Goal: Transaction & Acquisition: Purchase product/service

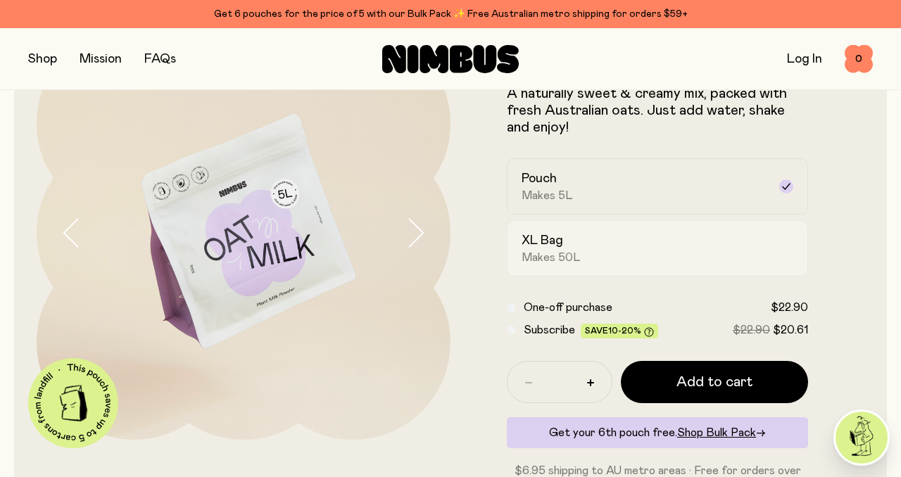
scroll to position [109, 0]
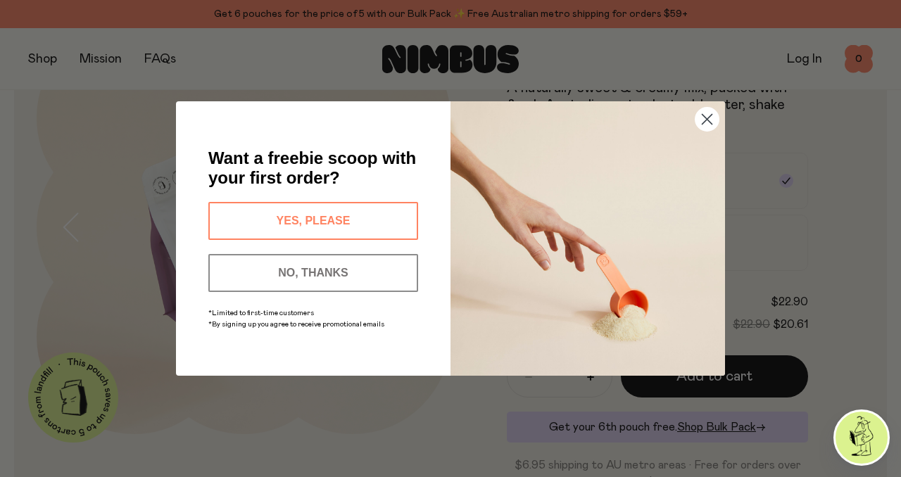
click at [306, 222] on button "YES, PLEASE" at bounding box center [313, 221] width 210 height 38
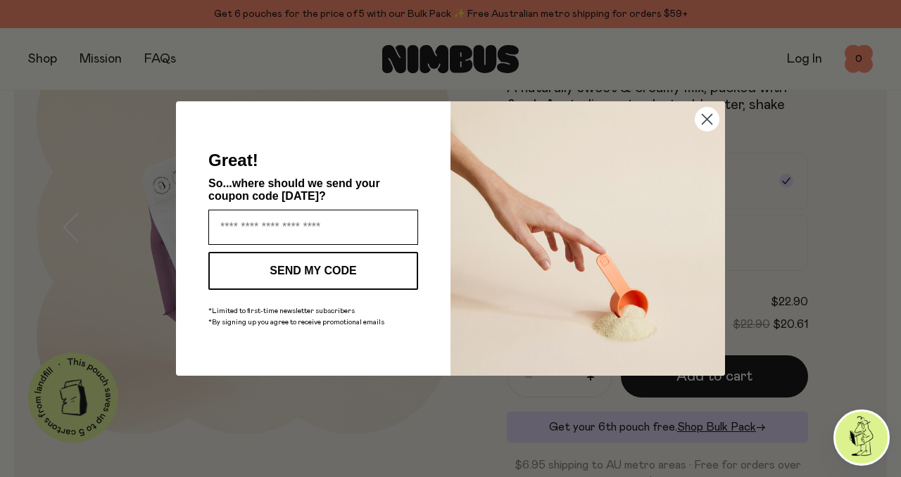
click at [293, 229] on input "Enter your email address" at bounding box center [313, 227] width 210 height 35
type input "**********"
click at [310, 266] on button "SEND MY CODE" at bounding box center [313, 271] width 210 height 38
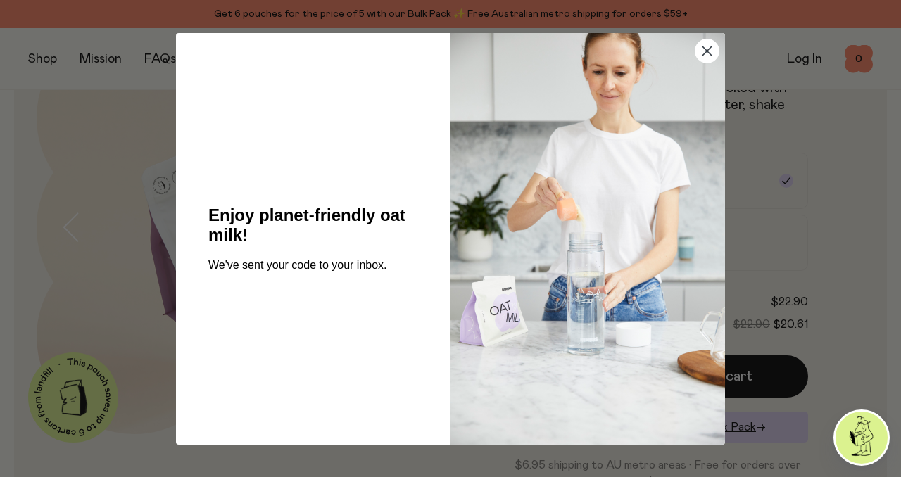
click at [705, 45] on circle "Close dialog" at bounding box center [706, 50] width 23 height 23
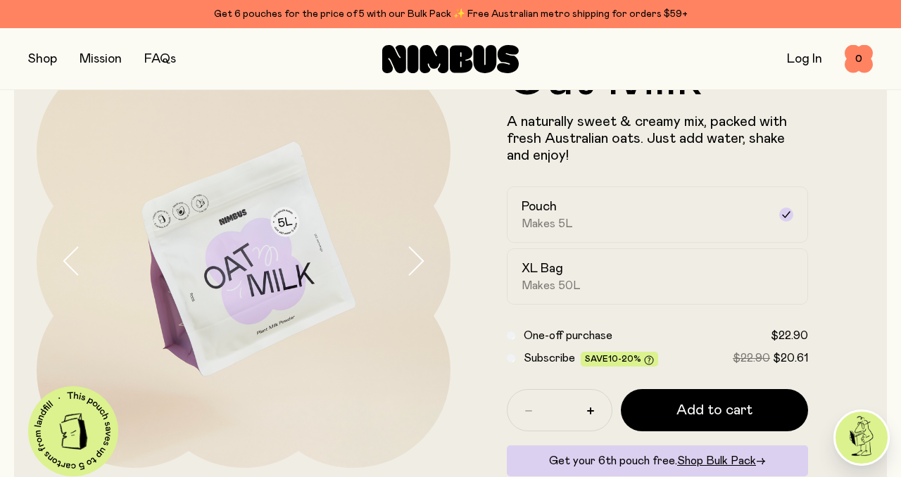
scroll to position [62, 0]
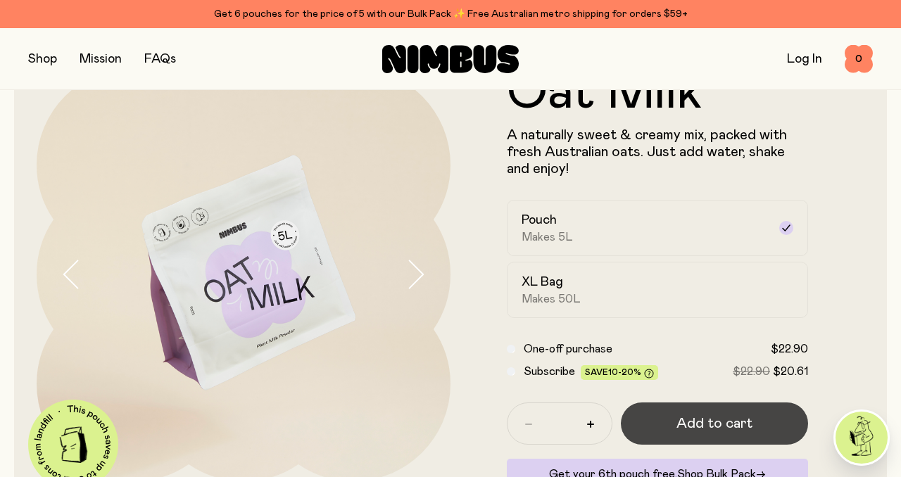
click at [707, 426] on span "Add to cart" at bounding box center [714, 424] width 76 height 20
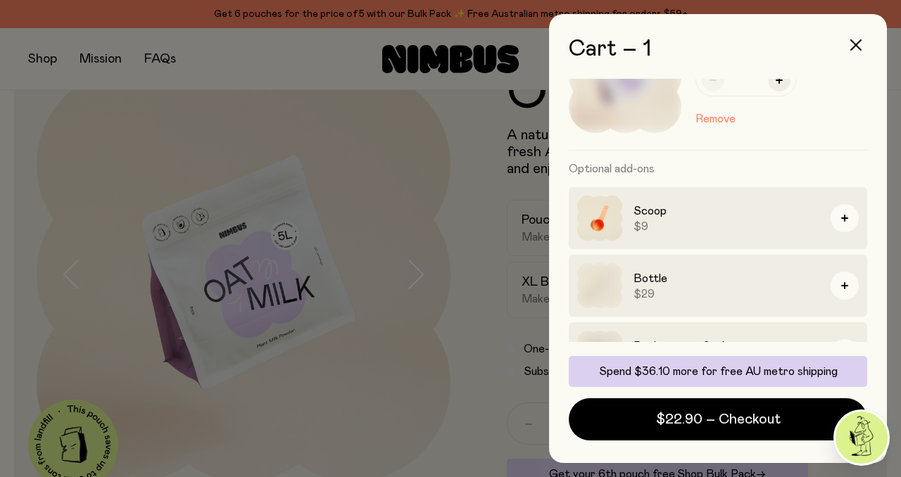
scroll to position [117, 0]
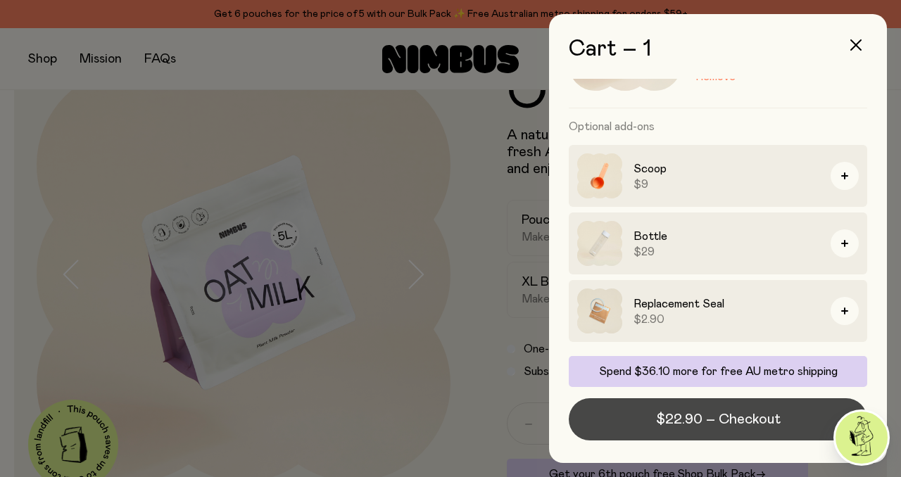
click at [674, 433] on button "$22.90 – Checkout" at bounding box center [717, 419] width 298 height 42
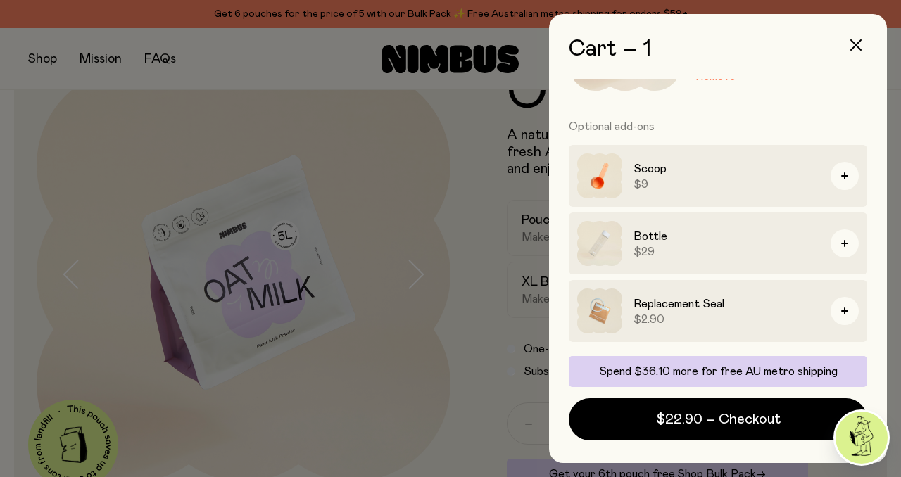
click at [381, 130] on div at bounding box center [450, 238] width 901 height 477
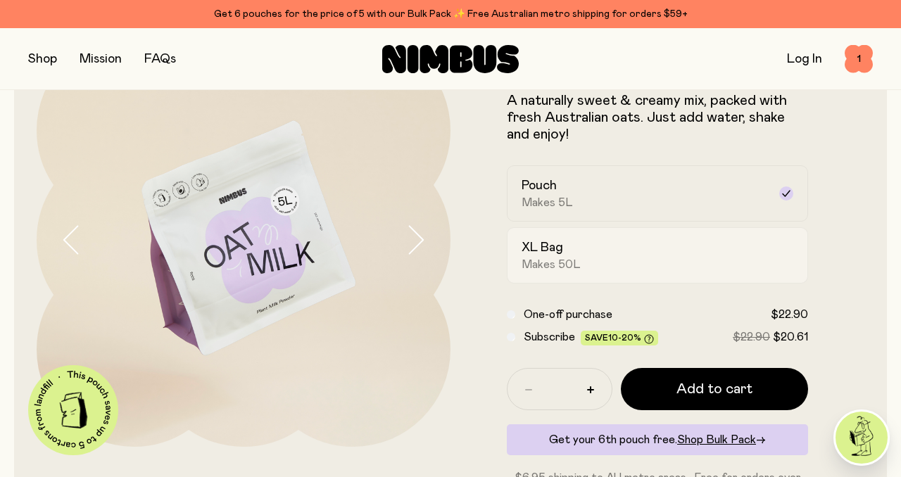
scroll to position [85, 0]
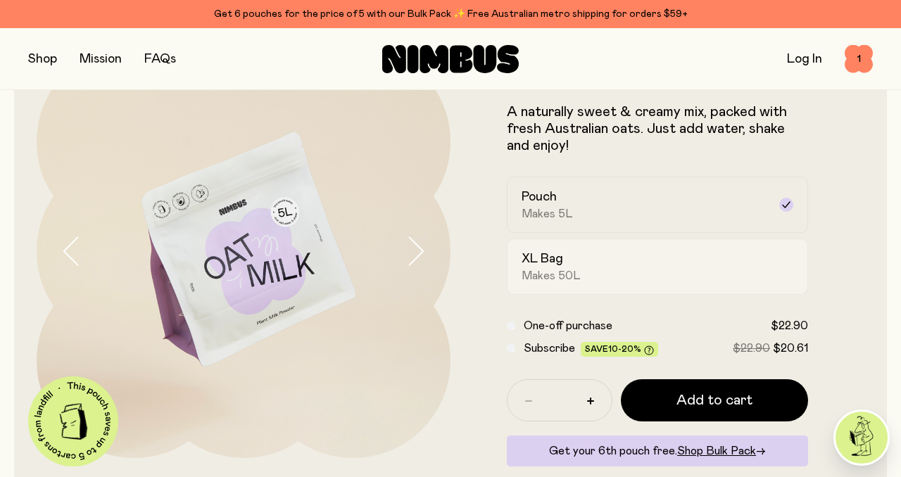
click at [574, 243] on label "XL Bag Makes 50L" at bounding box center [657, 267] width 301 height 56
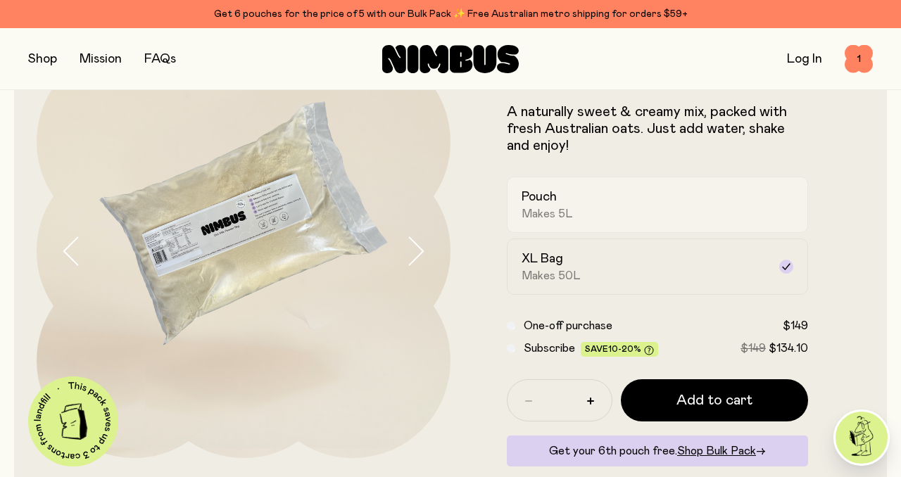
click at [573, 182] on label "Pouch Makes 5L" at bounding box center [657, 205] width 301 height 56
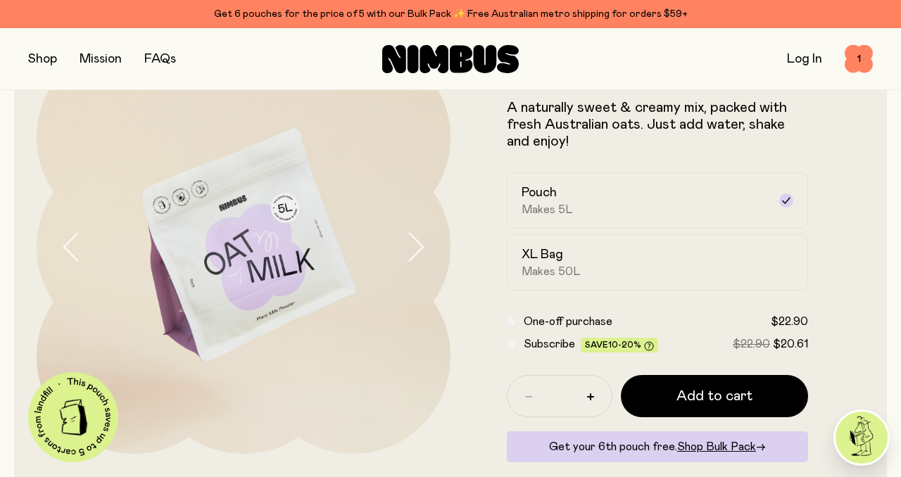
scroll to position [93, 0]
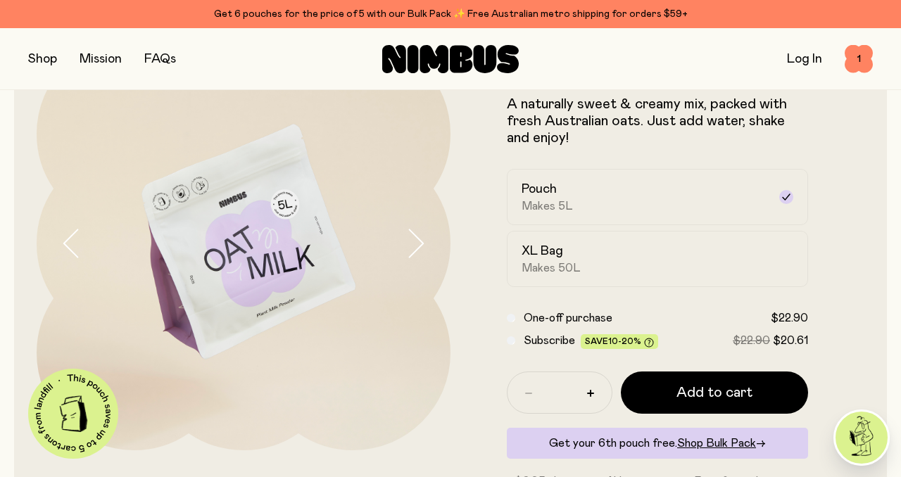
click at [43, 54] on button "button" at bounding box center [42, 59] width 29 height 20
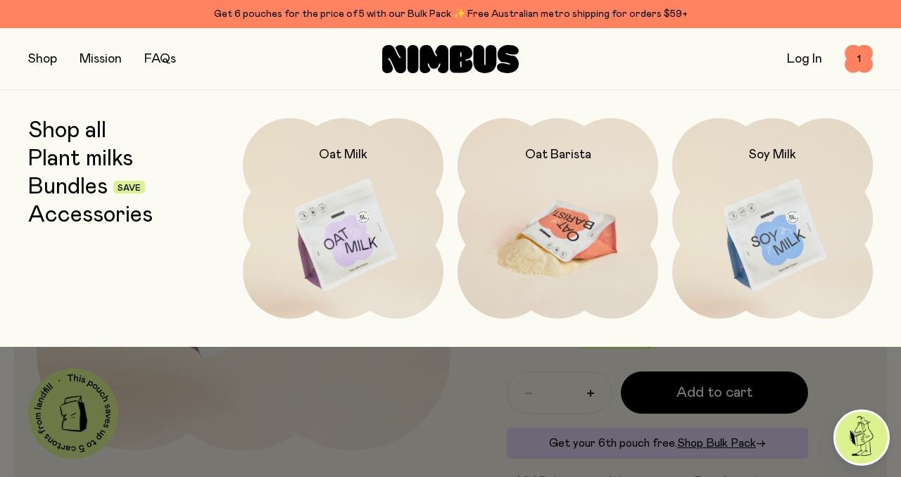
click at [606, 191] on img at bounding box center [557, 236] width 201 height 236
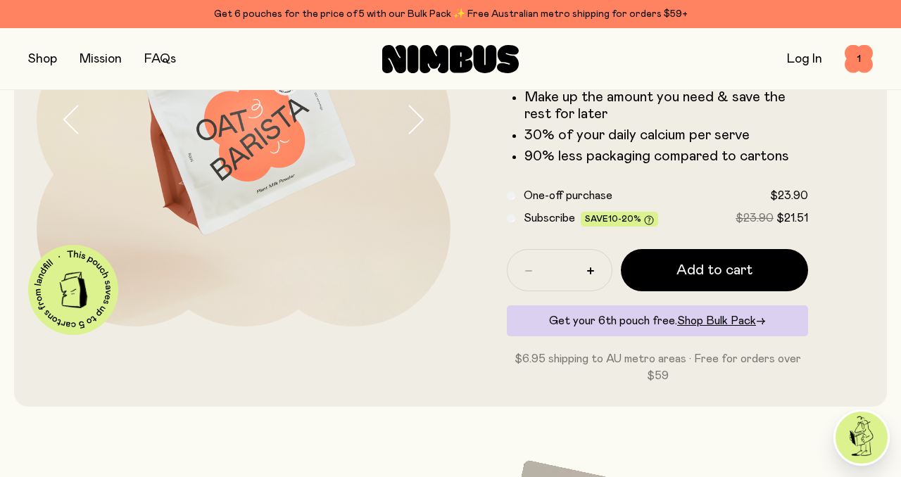
scroll to position [226, 0]
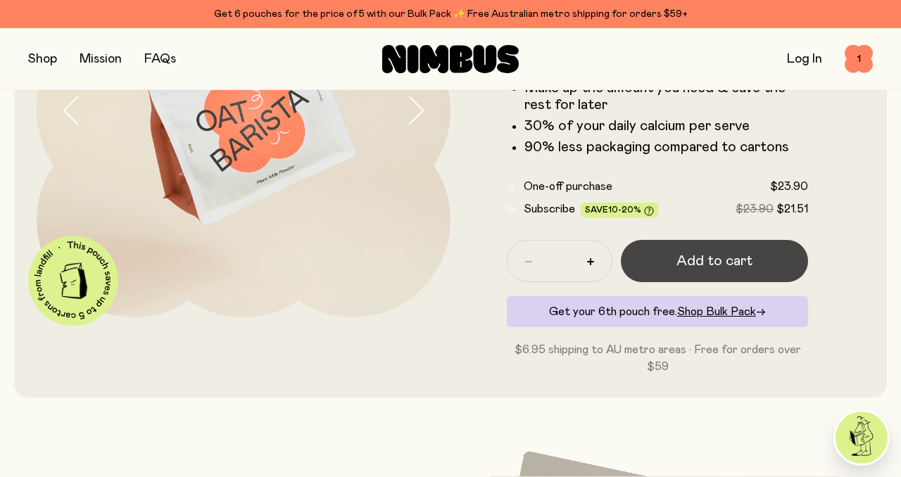
click at [676, 257] on button "Add to cart" at bounding box center [714, 261] width 187 height 42
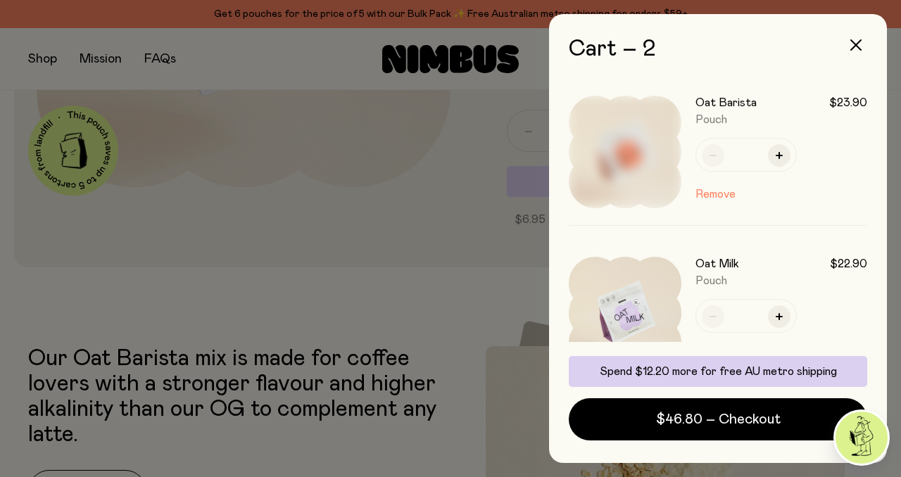
scroll to position [0, 0]
click at [860, 35] on button "button" at bounding box center [856, 45] width 34 height 34
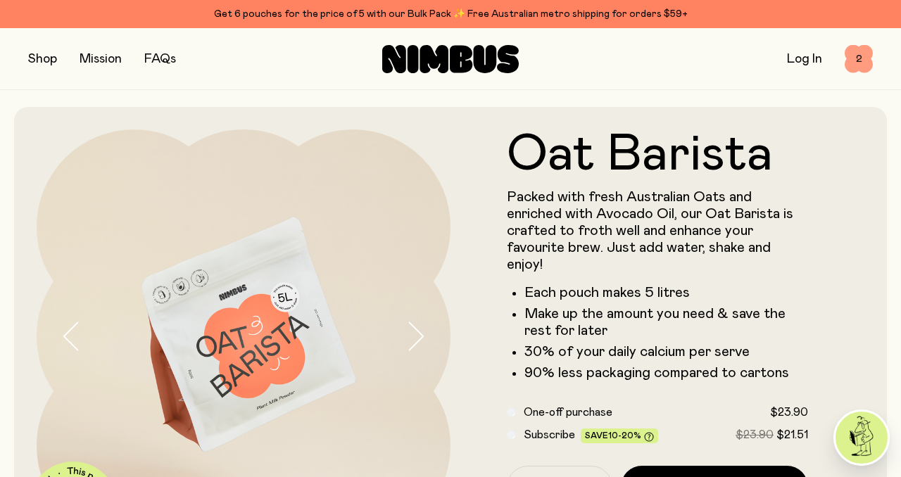
click at [851, 57] on span "2" at bounding box center [858, 59] width 28 height 28
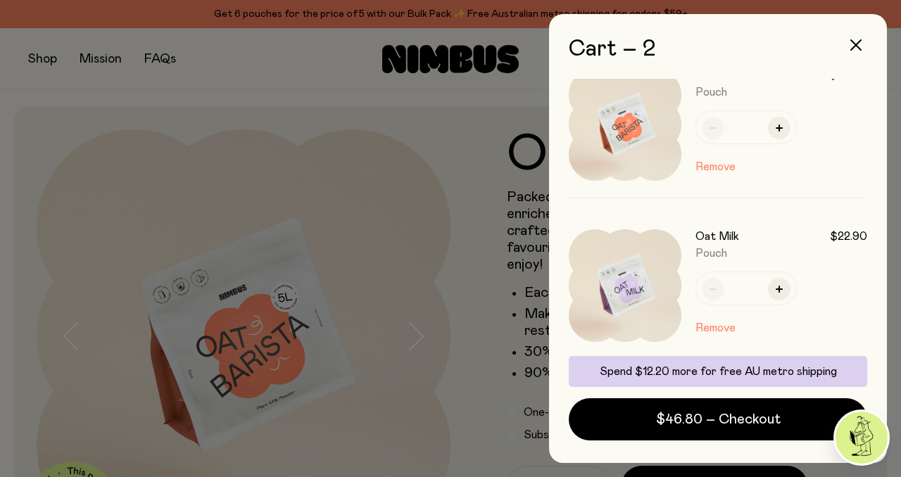
scroll to position [25, 0]
click at [710, 329] on button "Remove" at bounding box center [715, 330] width 40 height 17
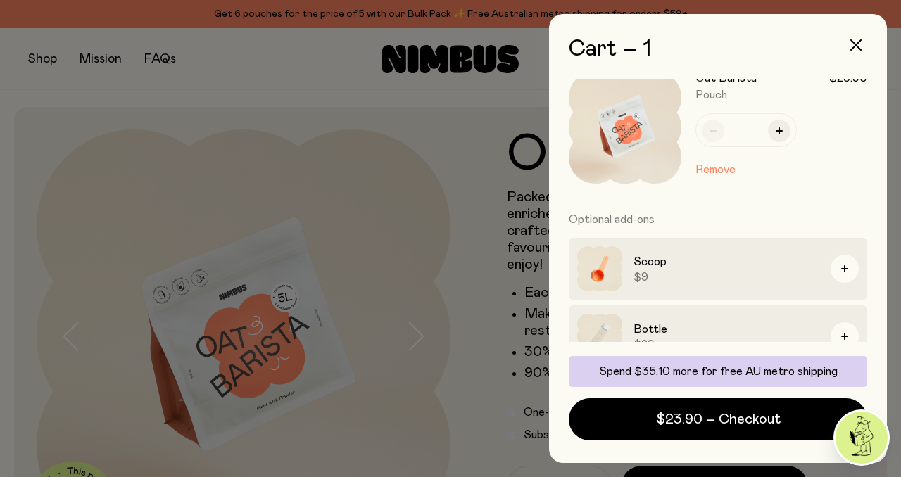
scroll to position [0, 0]
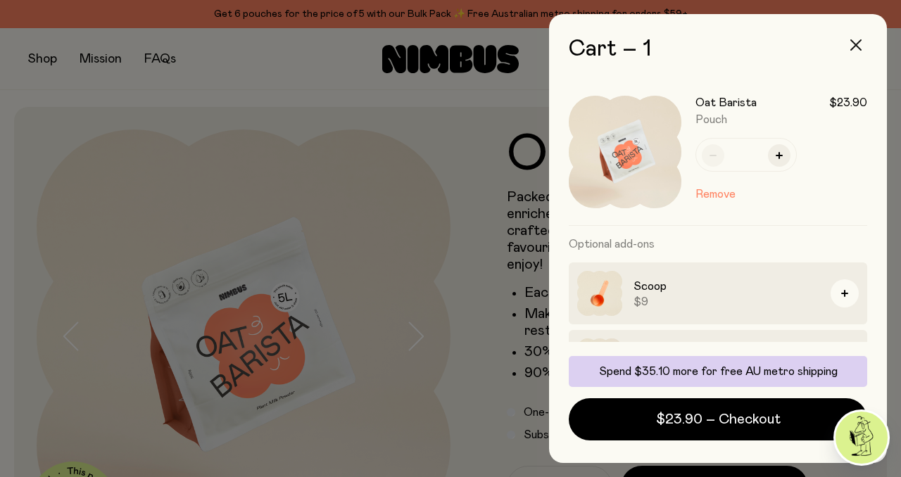
click at [860, 46] on icon "button" at bounding box center [855, 44] width 11 height 11
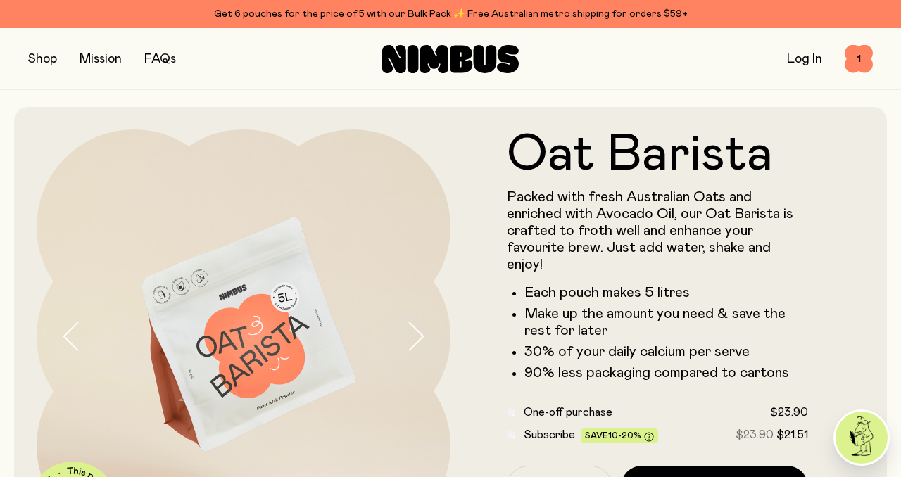
click at [46, 61] on button "button" at bounding box center [42, 59] width 29 height 20
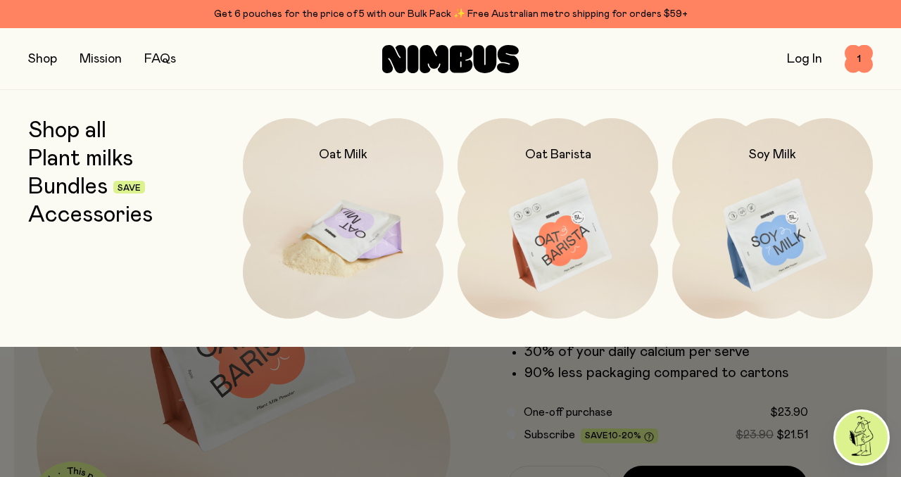
click at [343, 255] on img at bounding box center [343, 236] width 201 height 236
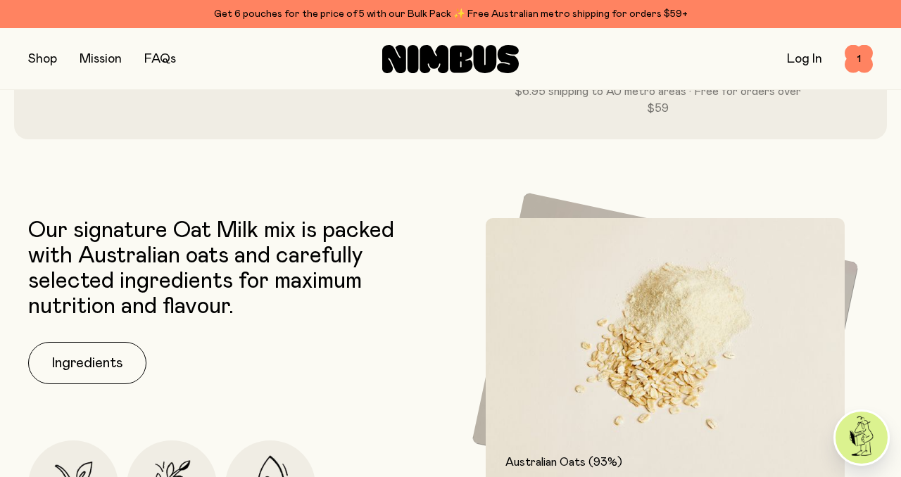
scroll to position [488, 0]
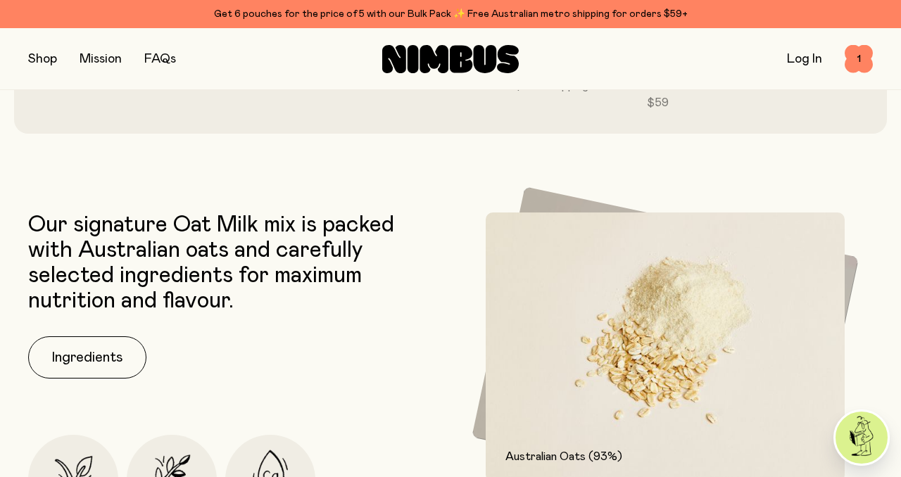
click at [575, 205] on img at bounding box center [664, 346] width 386 height 321
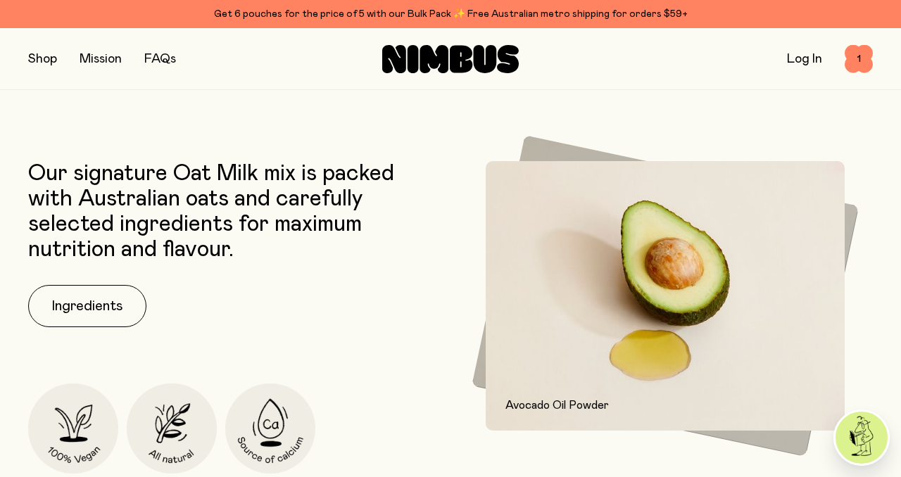
scroll to position [562, 0]
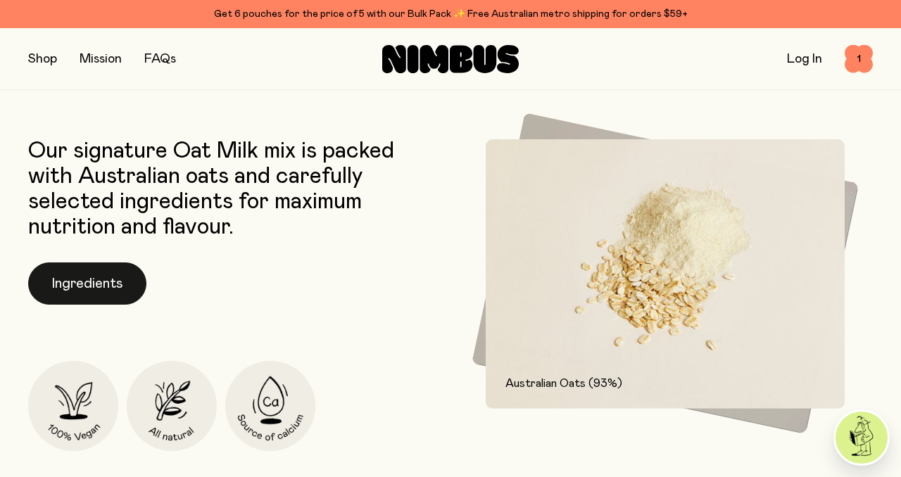
click at [116, 275] on button "Ingredients" at bounding box center [87, 283] width 118 height 42
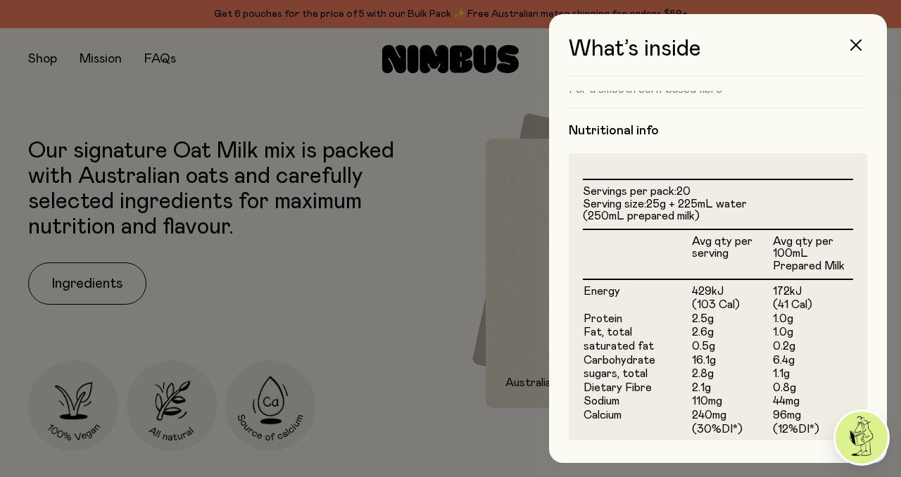
scroll to position [299, 0]
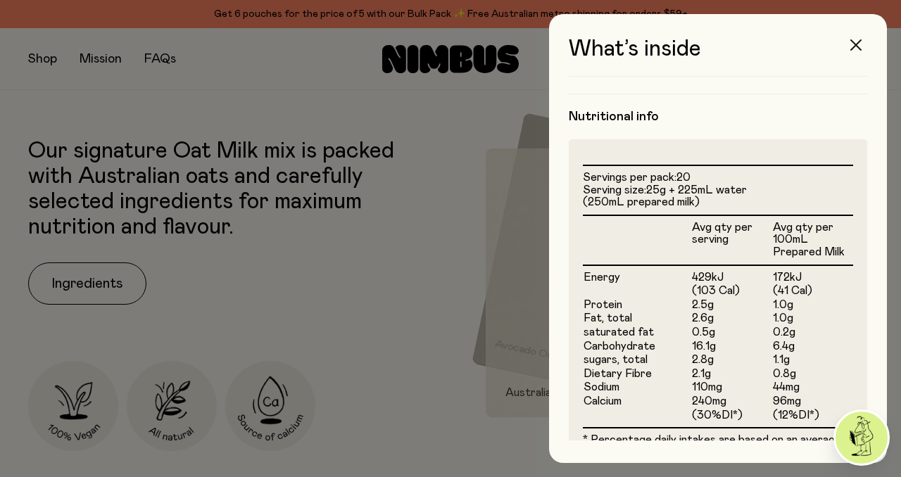
click at [853, 40] on icon "button" at bounding box center [855, 44] width 11 height 11
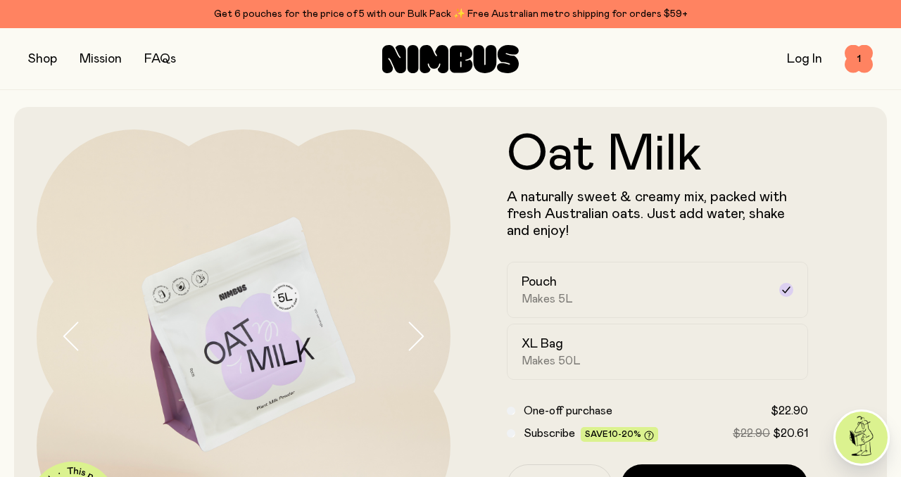
scroll to position [562, 0]
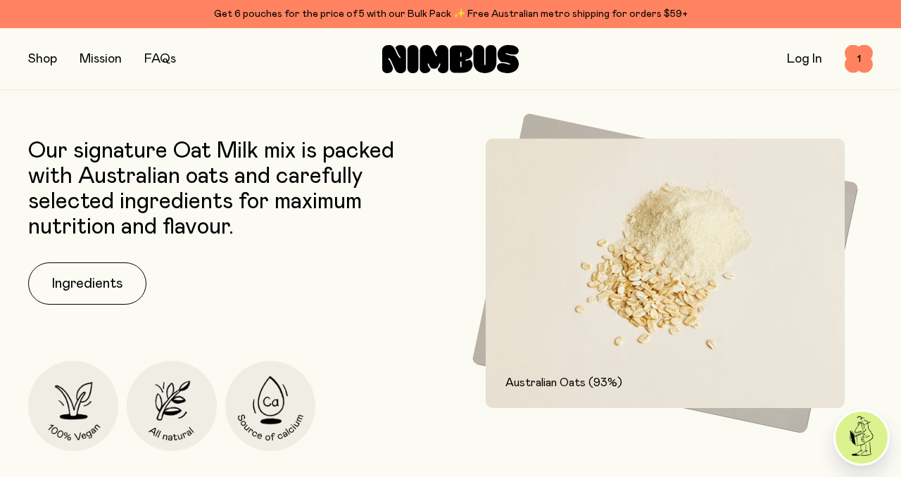
click at [40, 52] on button "button" at bounding box center [42, 59] width 29 height 20
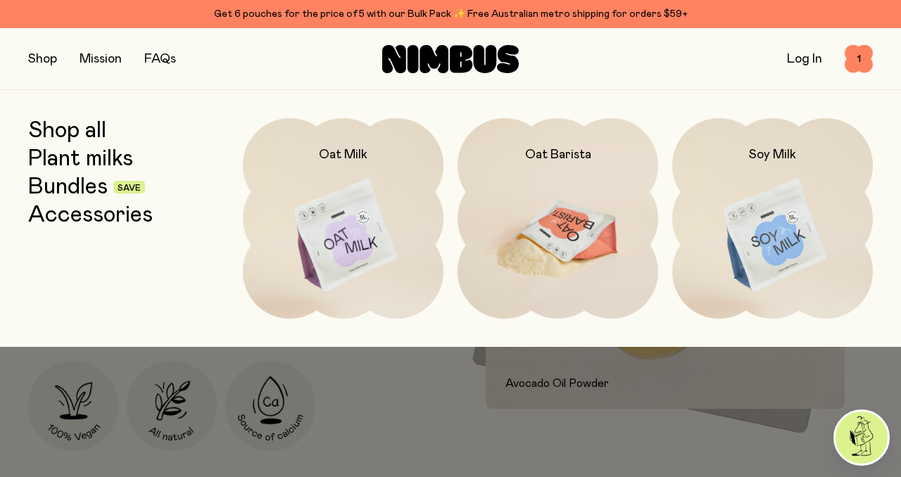
click at [533, 172] on img at bounding box center [557, 236] width 201 height 236
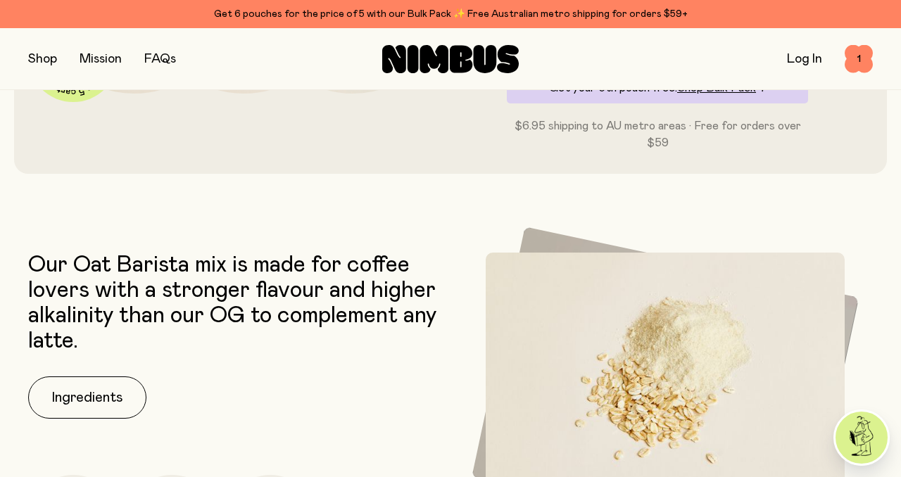
scroll to position [448, 0]
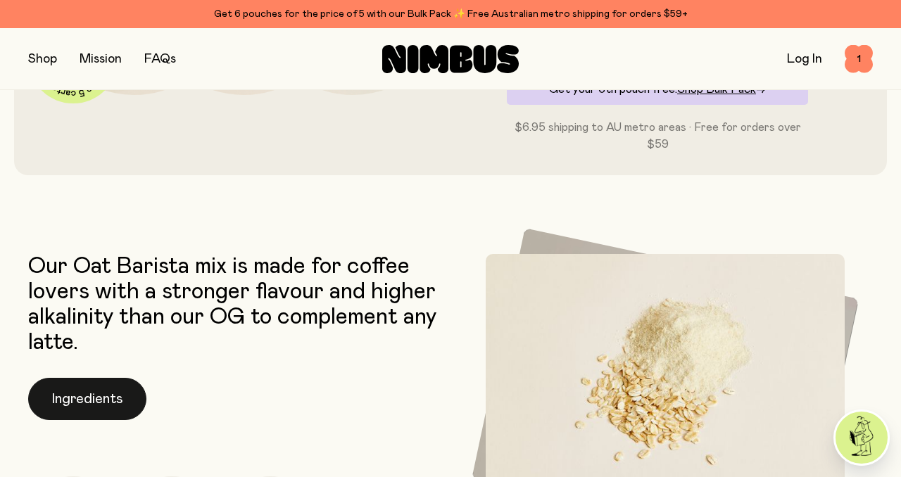
click at [97, 393] on button "Ingredients" at bounding box center [87, 399] width 118 height 42
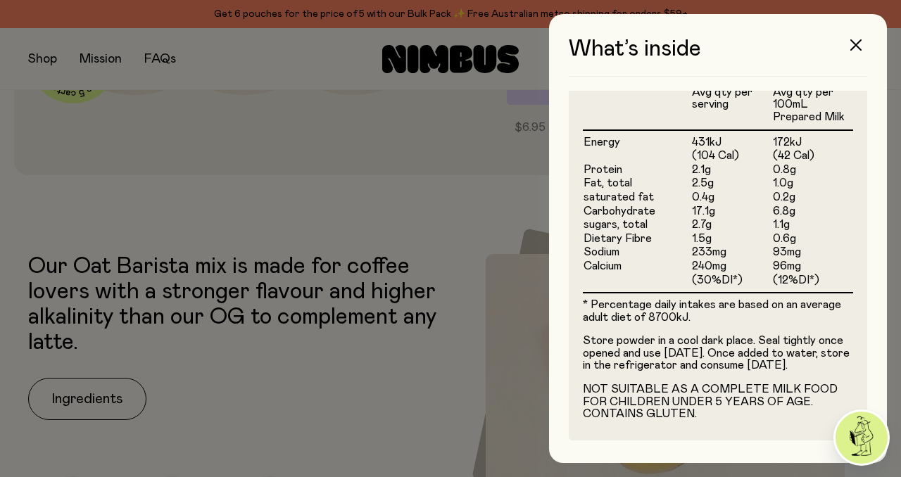
scroll to position [497, 0]
click at [854, 38] on button "button" at bounding box center [856, 45] width 34 height 34
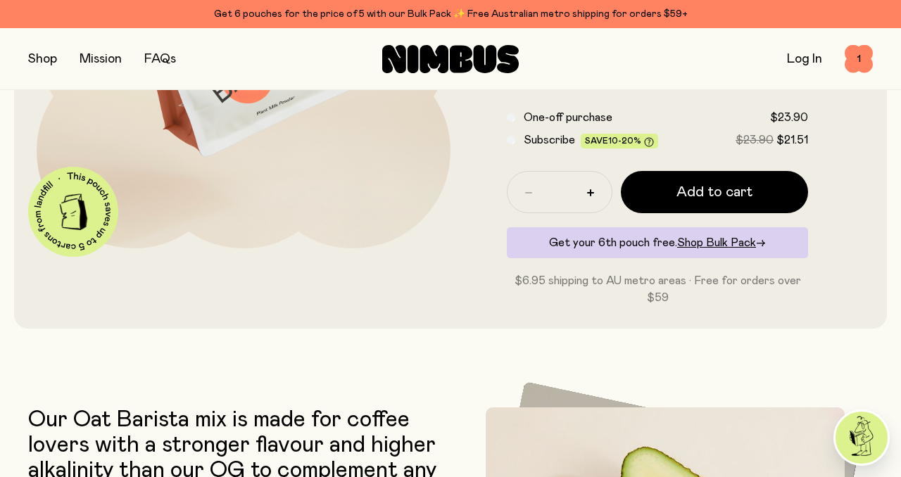
scroll to position [0, 0]
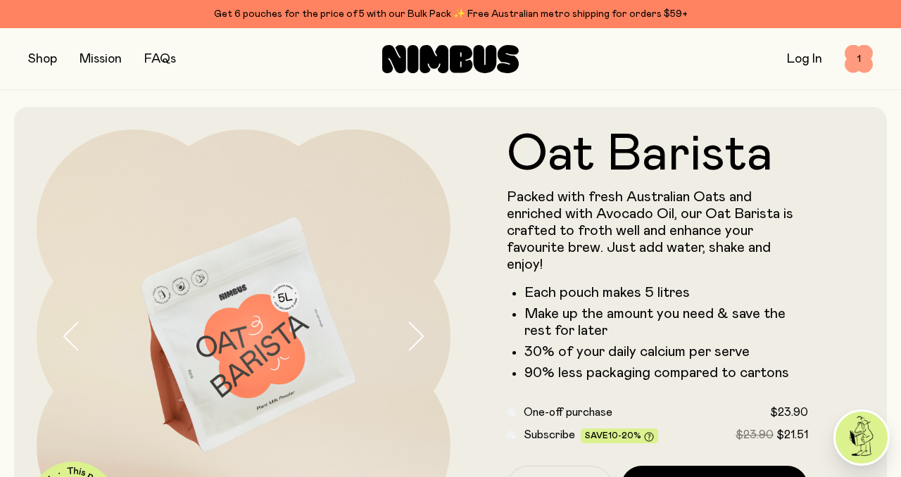
click at [858, 56] on span "1" at bounding box center [858, 59] width 28 height 28
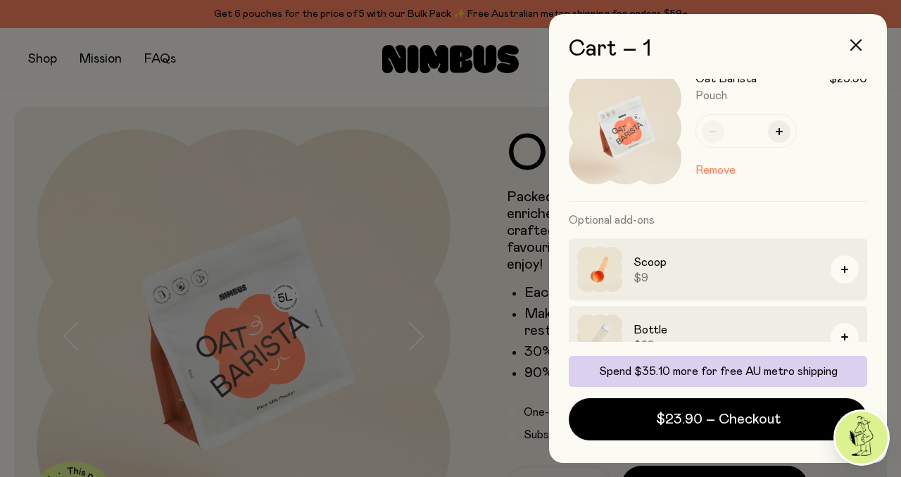
scroll to position [27, 0]
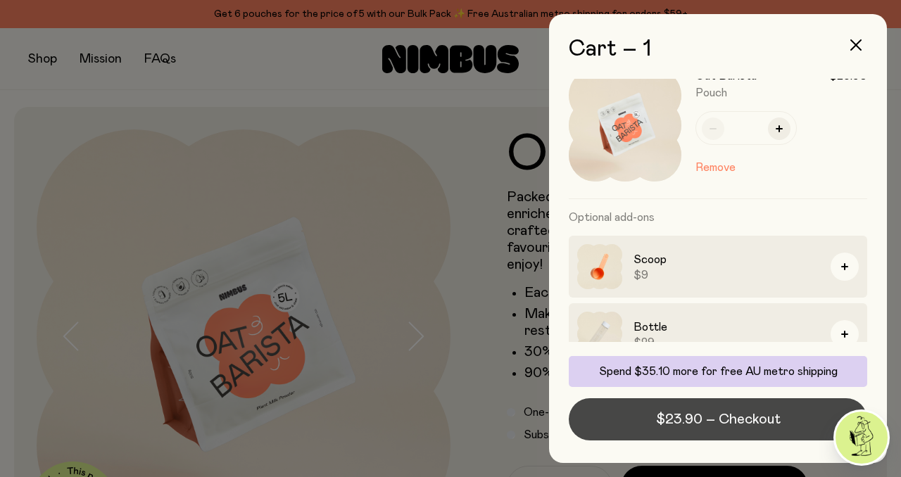
click at [663, 425] on span "$23.90 – Checkout" at bounding box center [718, 419] width 125 height 20
